Goal: Transaction & Acquisition: Book appointment/travel/reservation

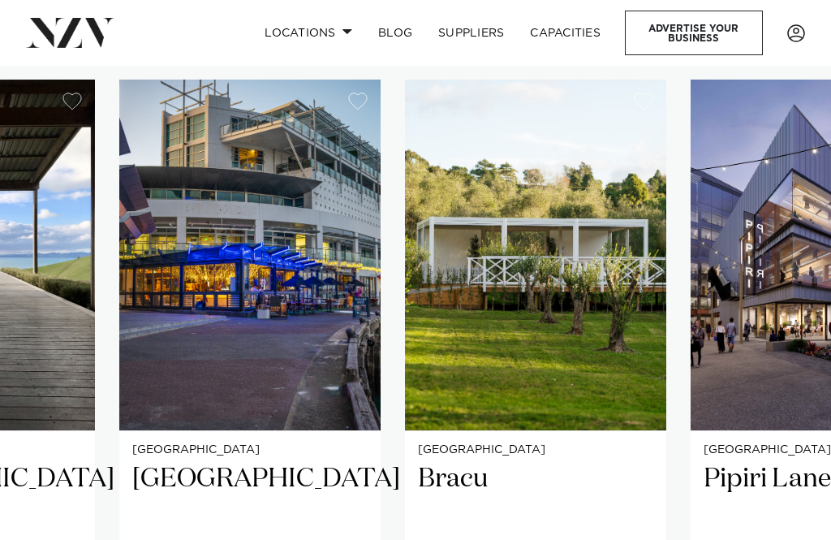
scroll to position [942, 0]
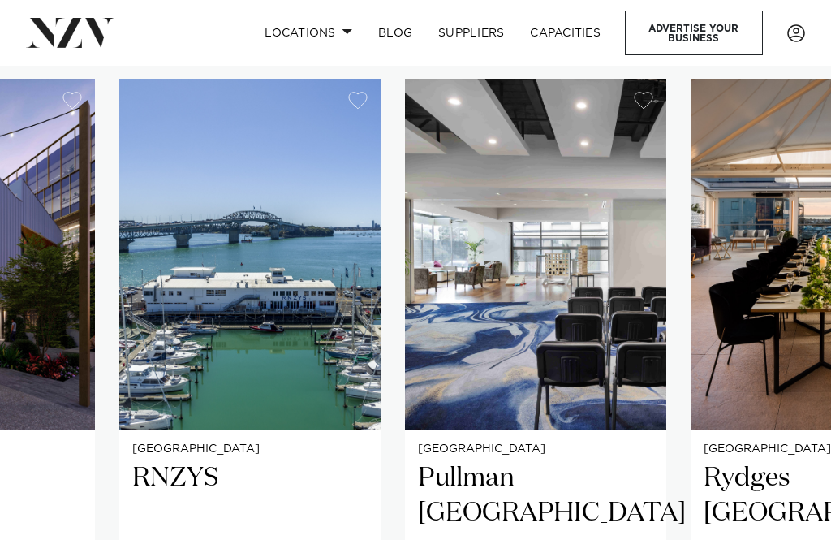
click at [381, 274] on img "23 / 25" at bounding box center [249, 254] width 261 height 351
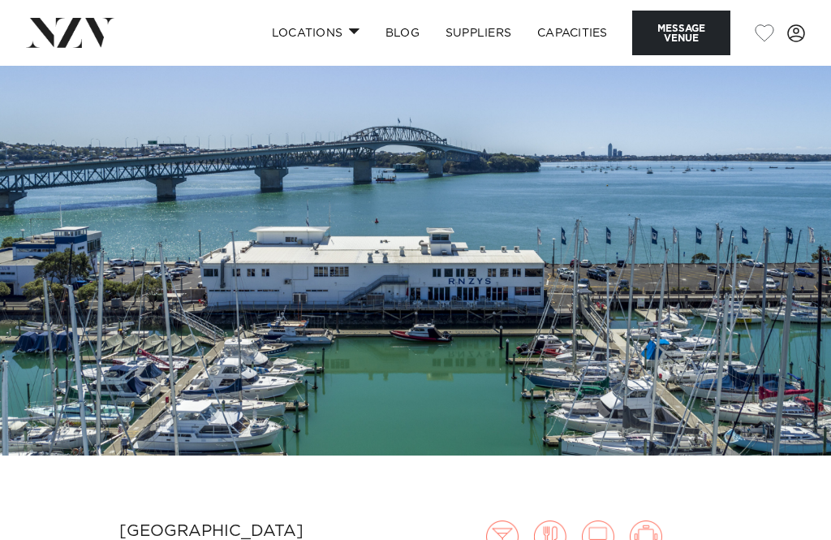
click at [348, 264] on img at bounding box center [415, 261] width 831 height 390
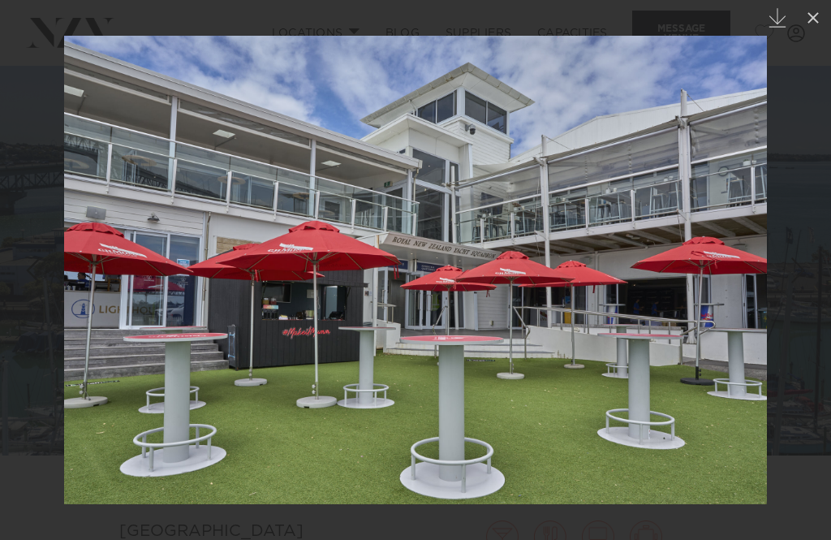
click at [822, 10] on icon at bounding box center [813, 17] width 19 height 19
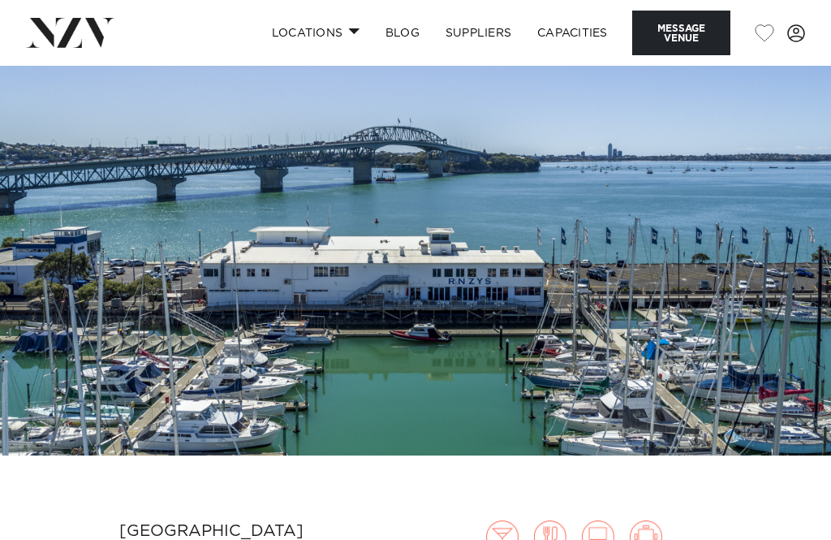
click at [578, 30] on link "Capacities" at bounding box center [572, 32] width 97 height 35
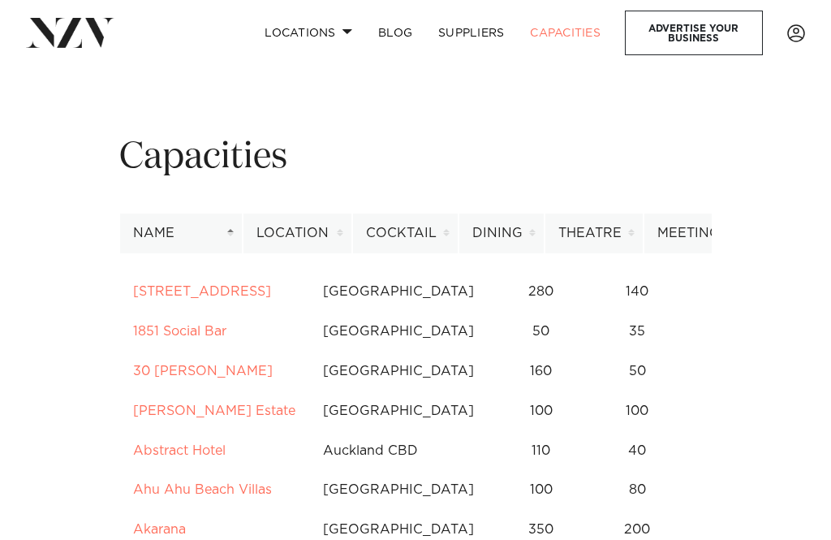
click at [304, 28] on link "Locations" at bounding box center [309, 32] width 114 height 35
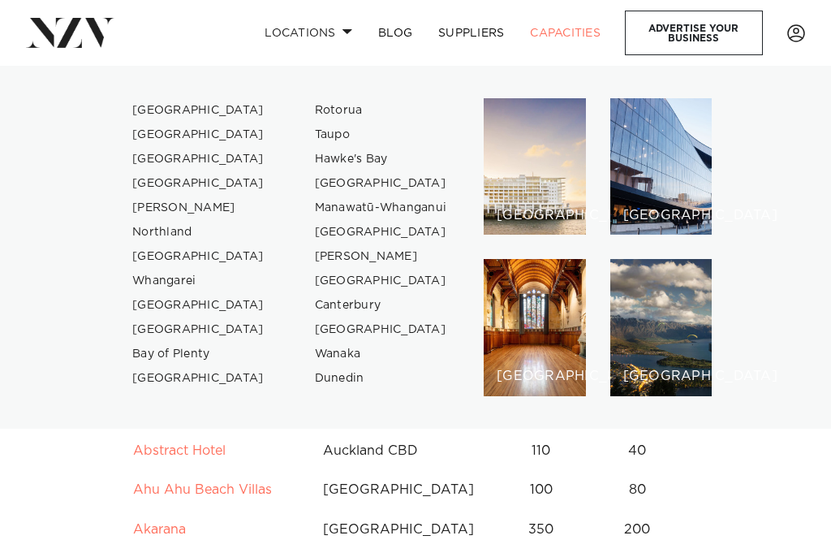
click at [163, 102] on link "[GEOGRAPHIC_DATA]" at bounding box center [198, 110] width 158 height 24
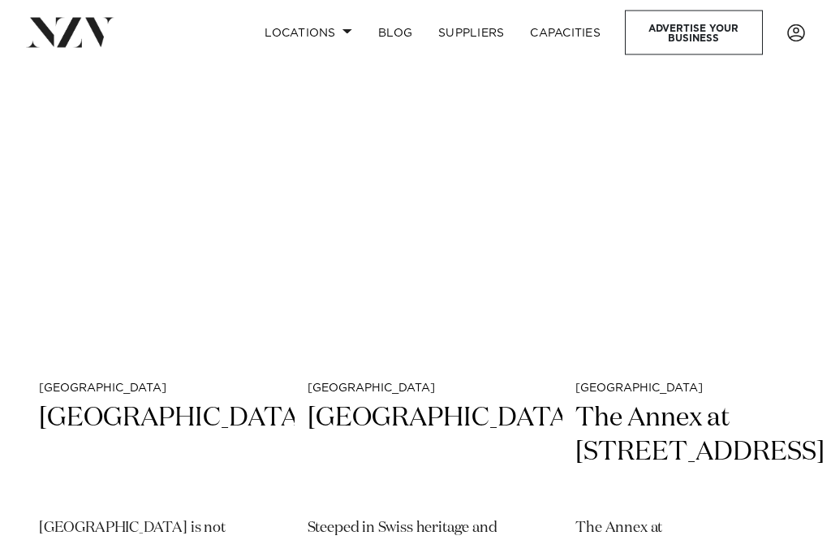
scroll to position [1403, 0]
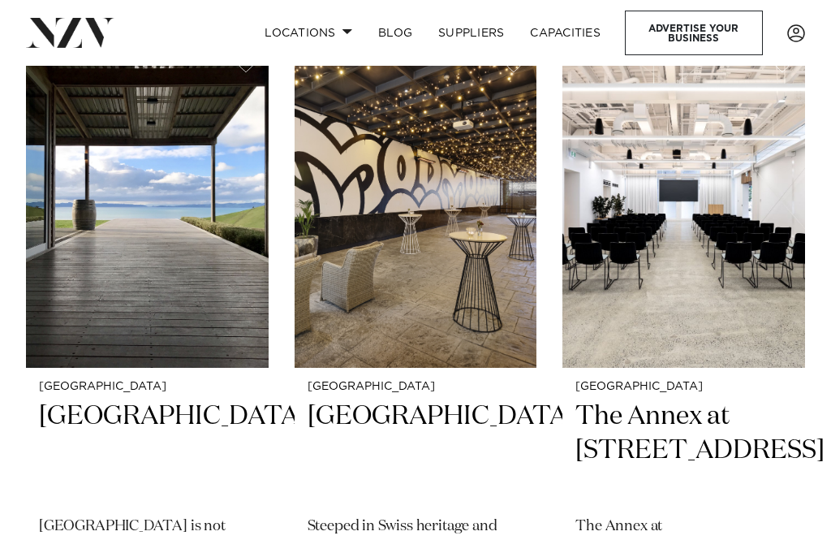
click at [122, 238] on img at bounding box center [147, 205] width 243 height 326
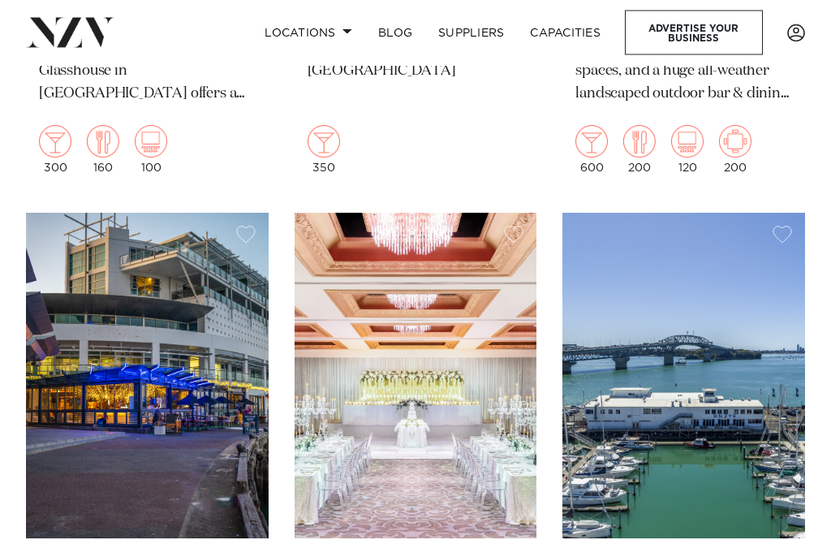
scroll to position [3281, 0]
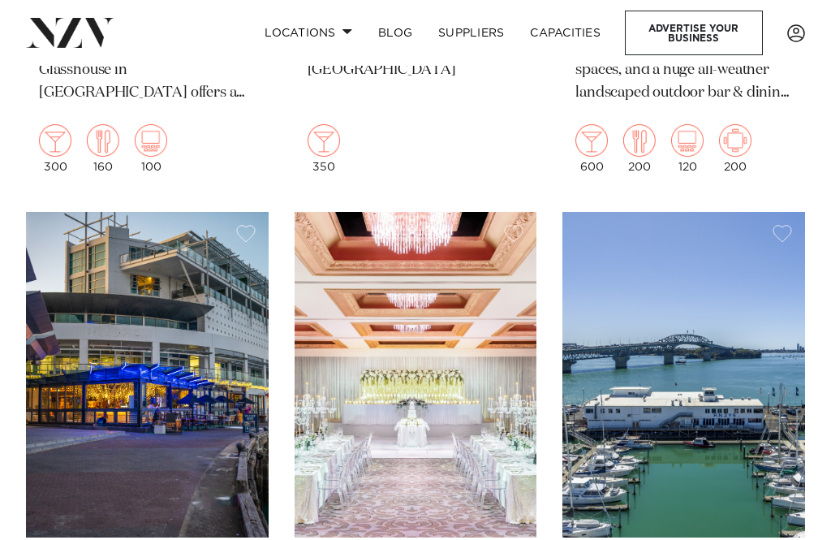
click at [123, 302] on img at bounding box center [147, 375] width 243 height 326
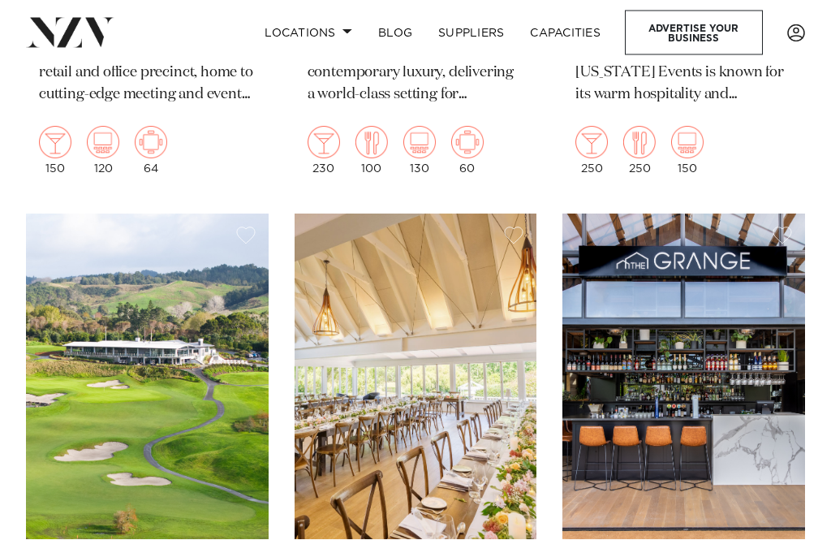
scroll to position [5965, 0]
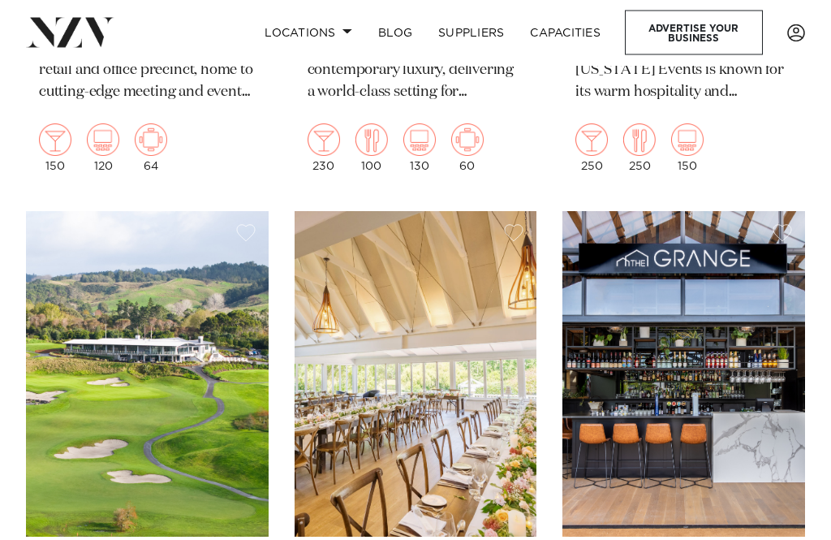
click at [117, 304] on img at bounding box center [147, 375] width 243 height 326
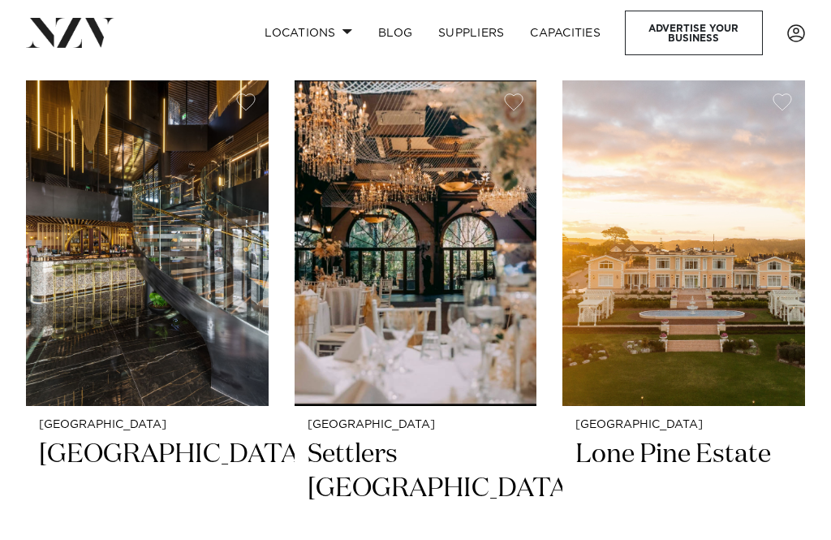
scroll to position [6767, 0]
click at [681, 214] on img at bounding box center [684, 244] width 243 height 326
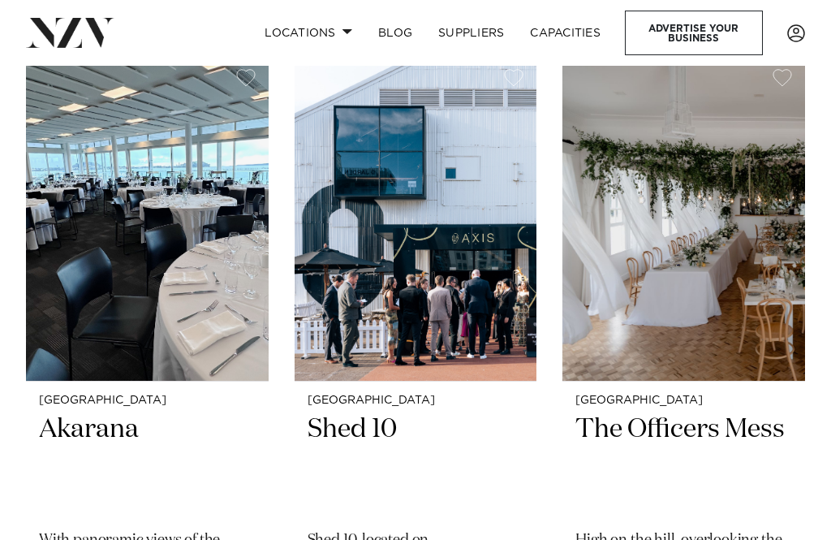
scroll to position [10166, 0]
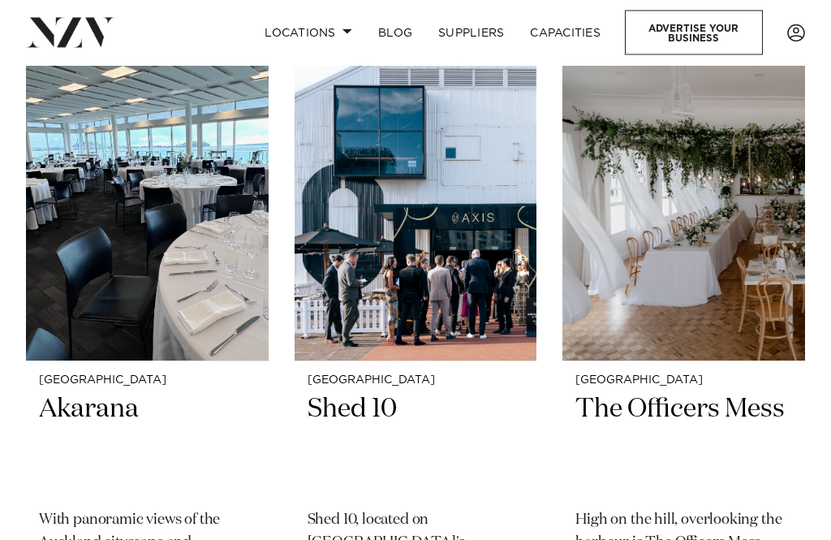
click at [682, 186] on img at bounding box center [684, 200] width 243 height 326
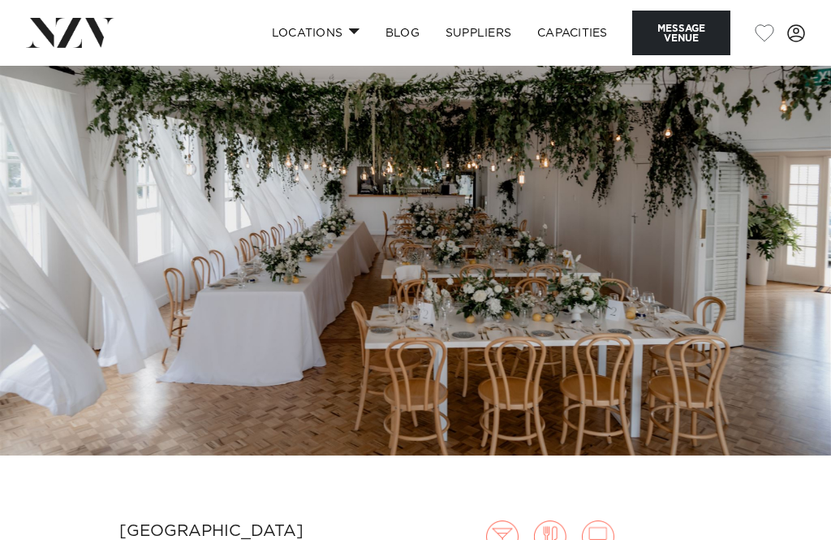
click at [183, 325] on img at bounding box center [415, 261] width 831 height 390
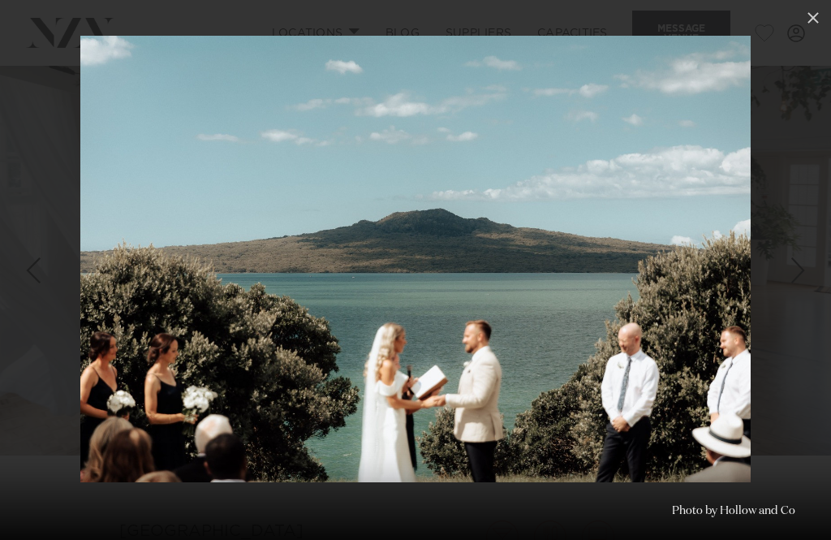
click at [808, 17] on icon at bounding box center [813, 17] width 19 height 19
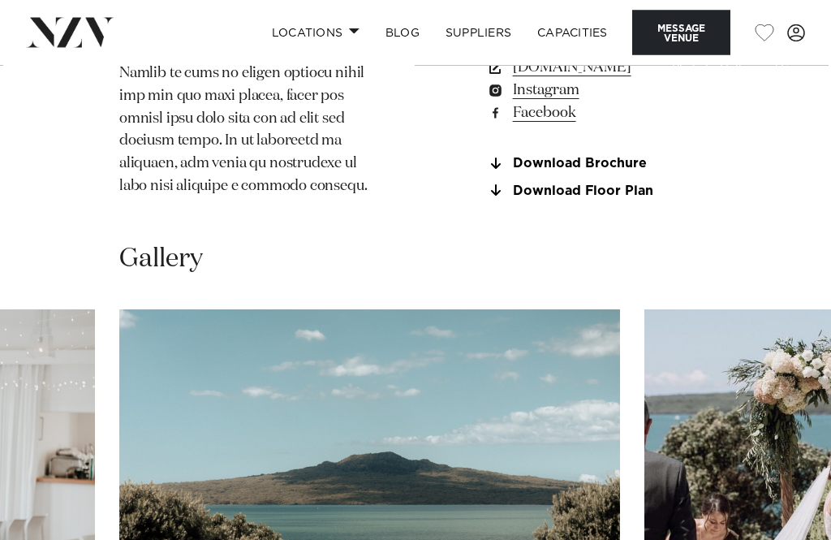
scroll to position [1661, 0]
click at [491, 170] on link "Download Brochure" at bounding box center [599, 163] width 226 height 15
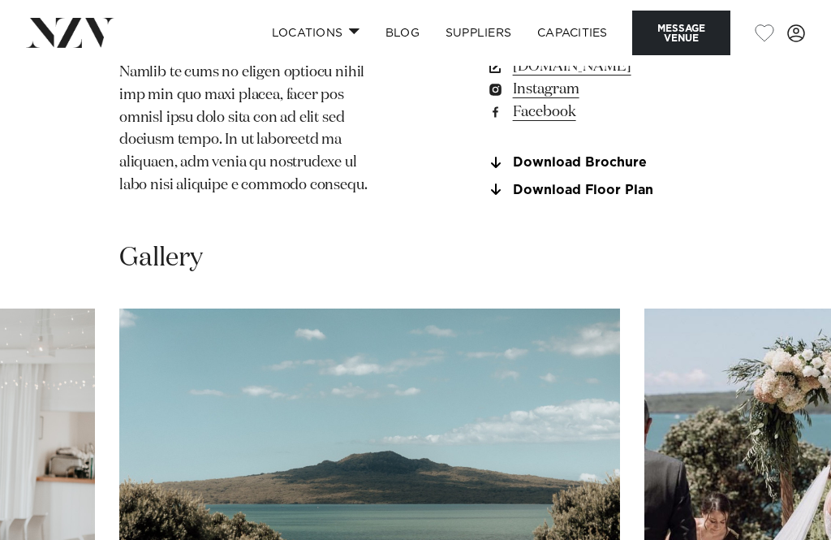
scroll to position [1593, 0]
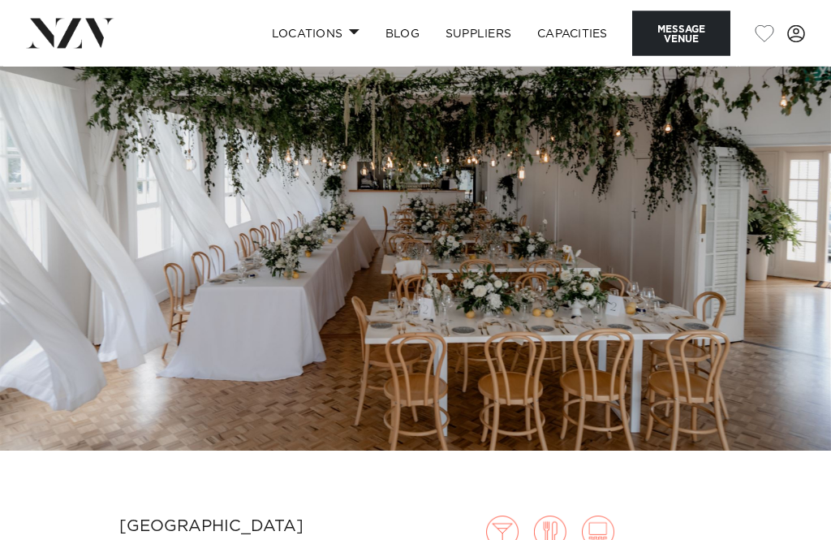
scroll to position [0, 0]
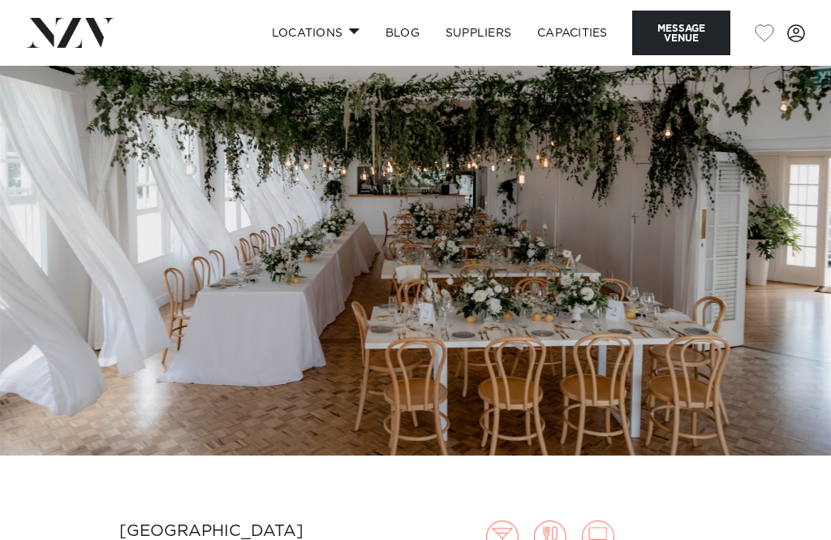
click at [303, 29] on link "Locations" at bounding box center [316, 32] width 114 height 35
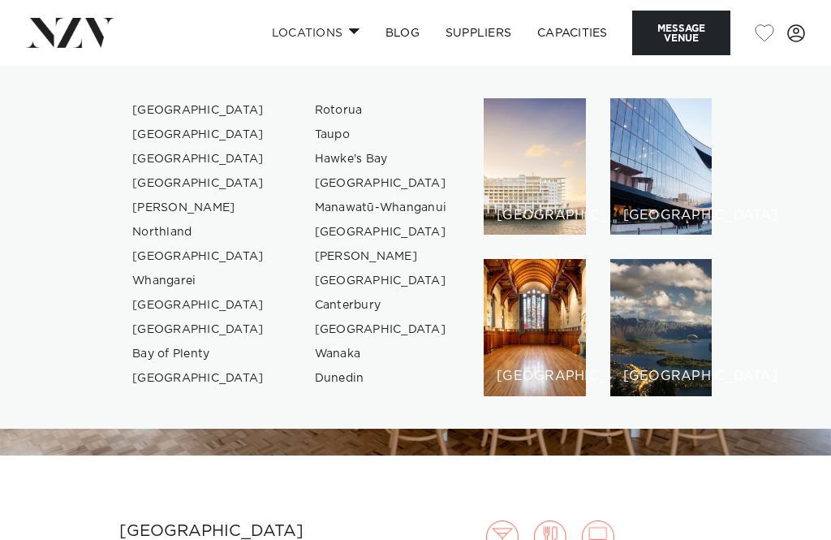
click at [144, 101] on link "[GEOGRAPHIC_DATA]" at bounding box center [198, 110] width 158 height 24
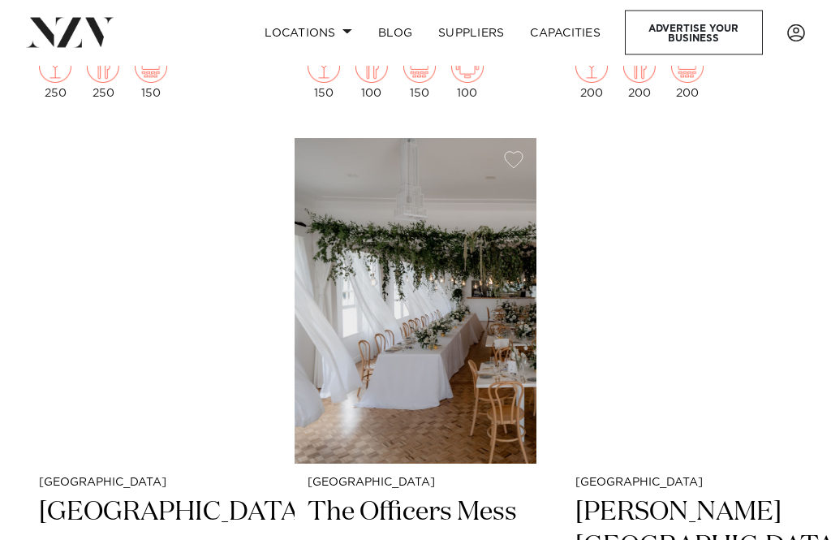
scroll to position [8049, 0]
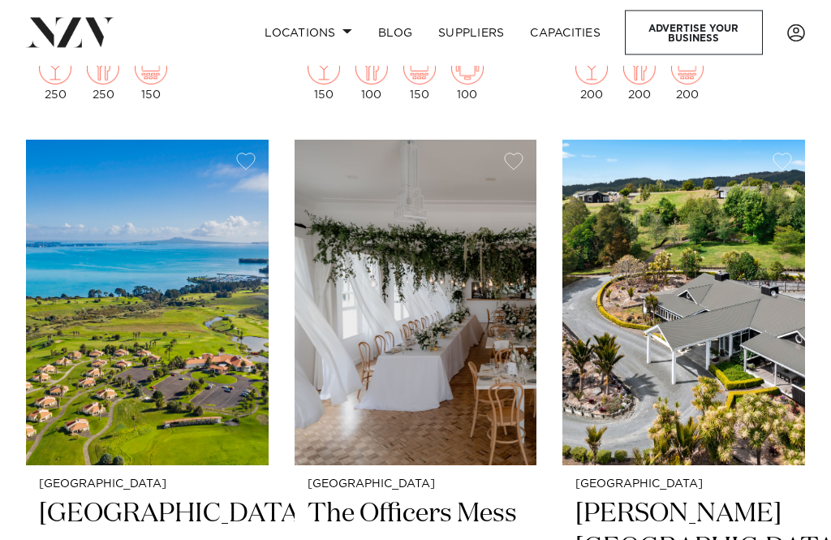
click at [414, 248] on img at bounding box center [416, 303] width 243 height 326
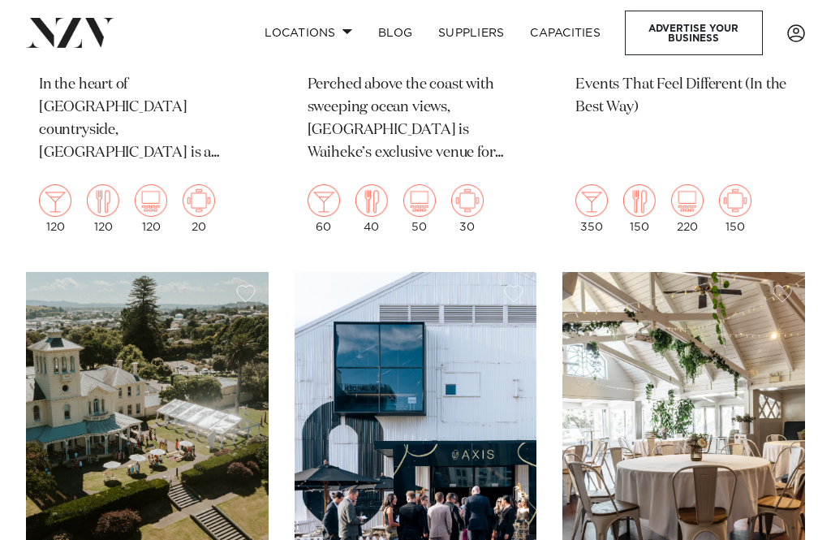
scroll to position [12613, 0]
click at [108, 336] on img at bounding box center [147, 436] width 243 height 326
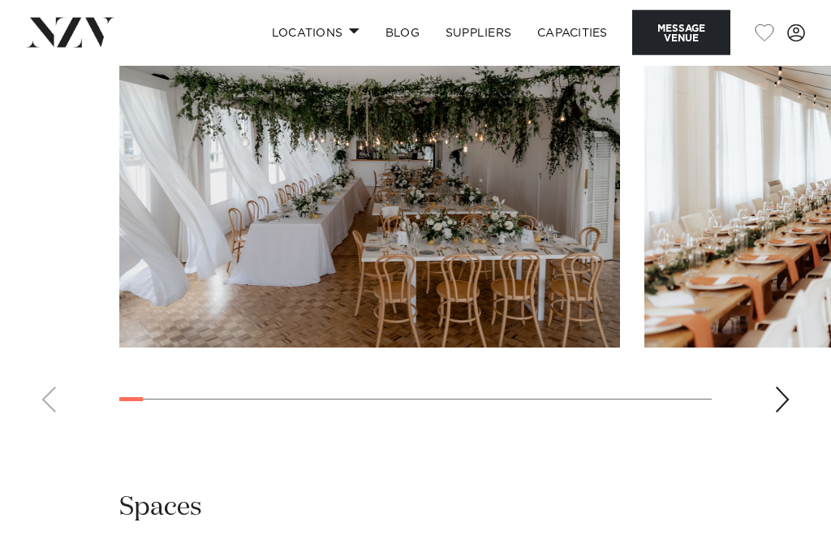
scroll to position [1990, 0]
click at [296, 347] on img "1 / 28" at bounding box center [369, 164] width 501 height 368
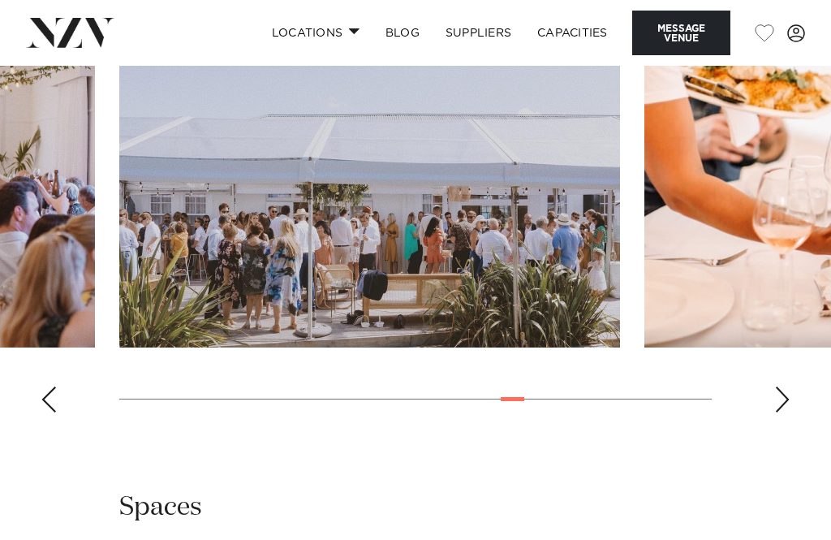
click at [278, 341] on img "19 / 28" at bounding box center [369, 164] width 501 height 368
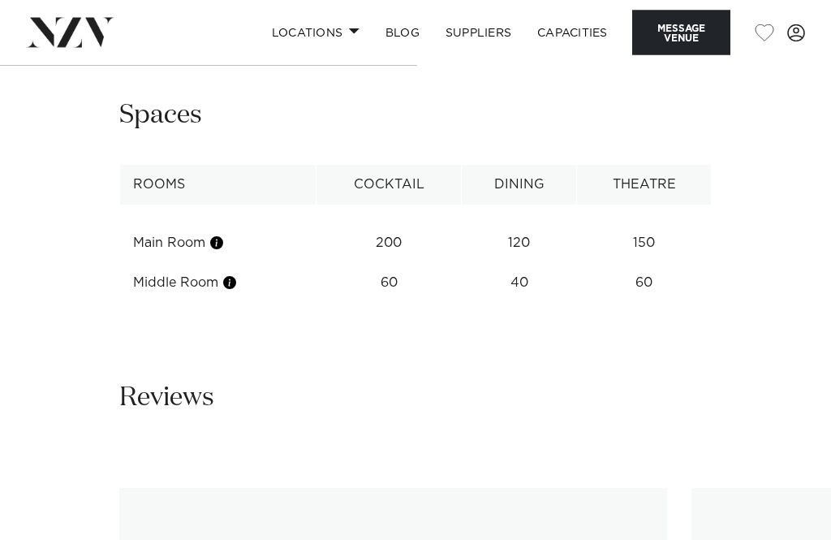
scroll to position [2381, 0]
click at [50, 22] on div "Previous slide" at bounding box center [49, 9] width 16 height 26
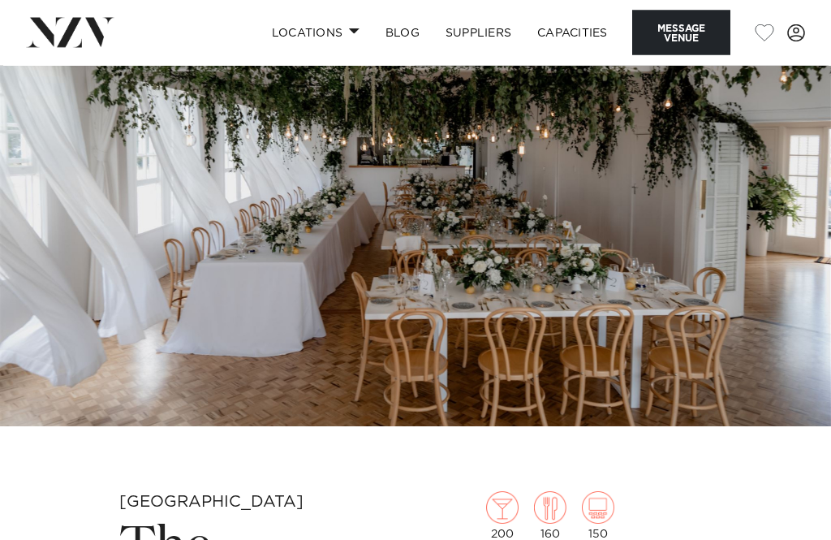
scroll to position [0, 0]
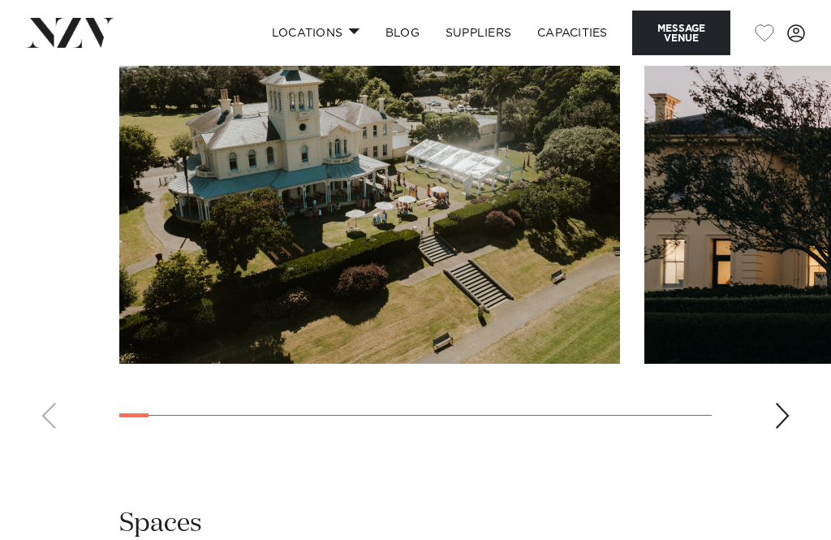
scroll to position [1547, 0]
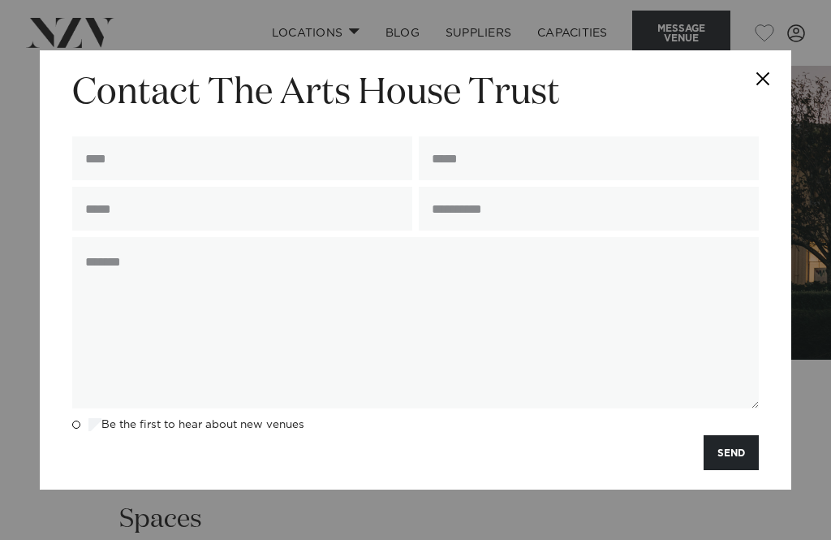
click at [93, 178] on input "text" at bounding box center [242, 158] width 340 height 44
type input "**********"
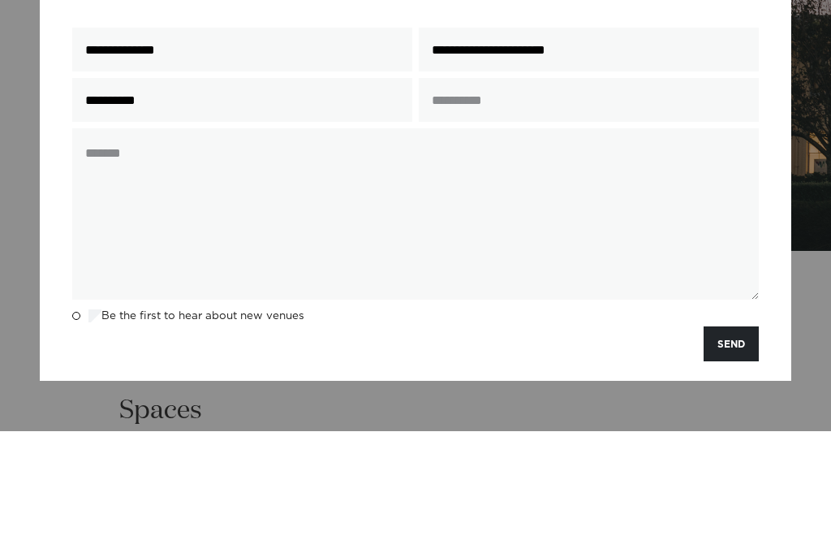
type input "**********"
click at [463, 187] on input "text" at bounding box center [589, 209] width 340 height 44
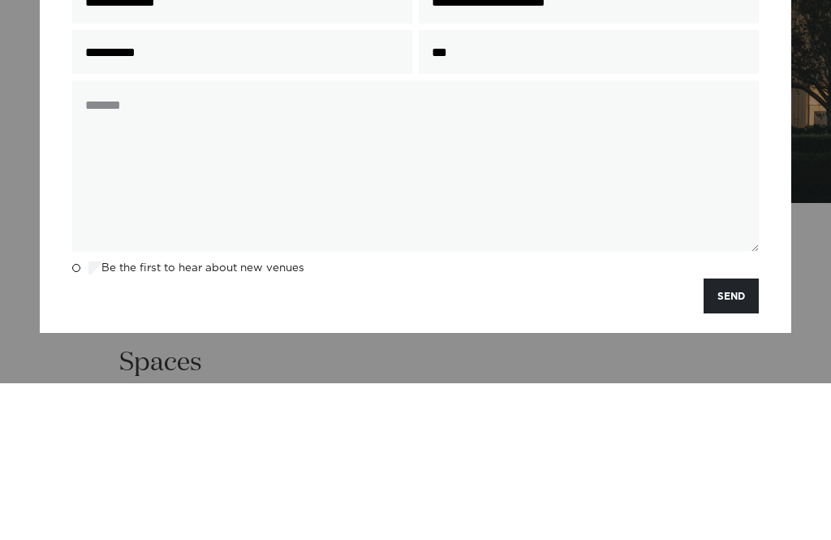
type input "***"
click at [90, 237] on textarea at bounding box center [415, 322] width 687 height 171
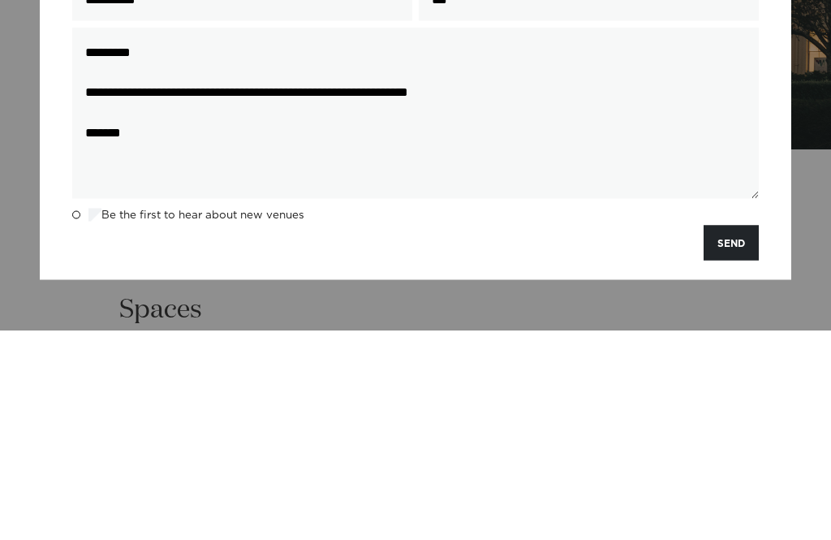
click at [570, 237] on textarea "**********" at bounding box center [415, 322] width 687 height 171
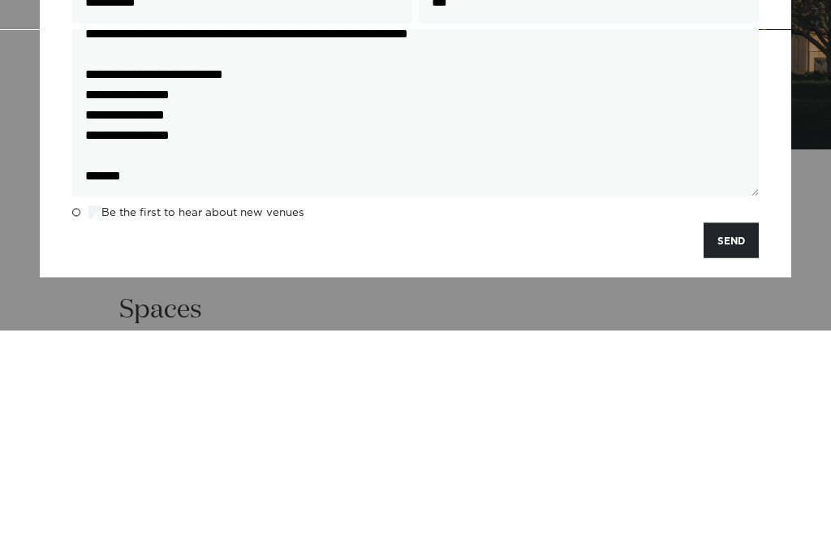
scroll to position [58, 0]
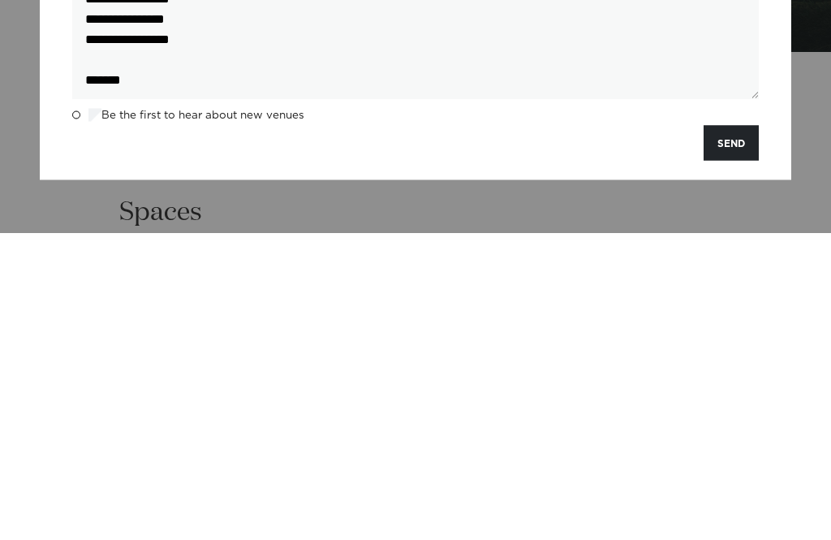
type textarea "**********"
click at [729, 433] on button "SEND" at bounding box center [731, 450] width 55 height 35
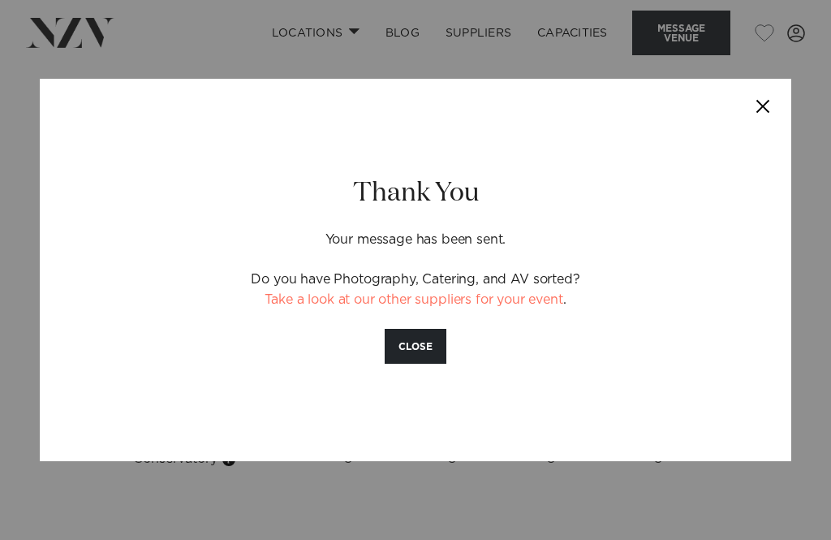
click at [424, 364] on button "CLOSE" at bounding box center [416, 346] width 62 height 35
